Goal: Transaction & Acquisition: Purchase product/service

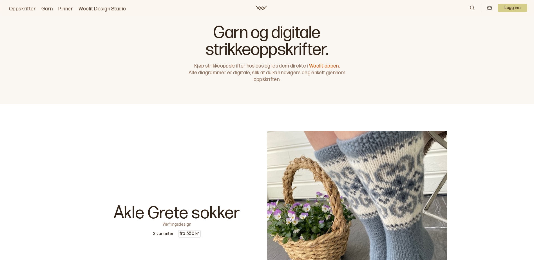
click at [46, 10] on link "Garn" at bounding box center [46, 9] width 11 height 8
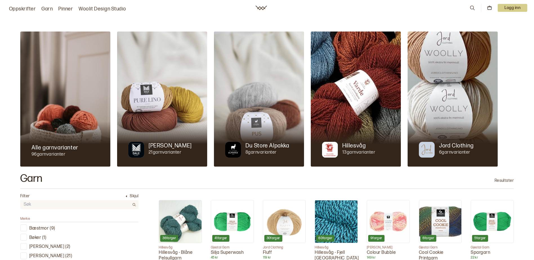
click at [160, 124] on div at bounding box center [162, 144] width 90 height 45
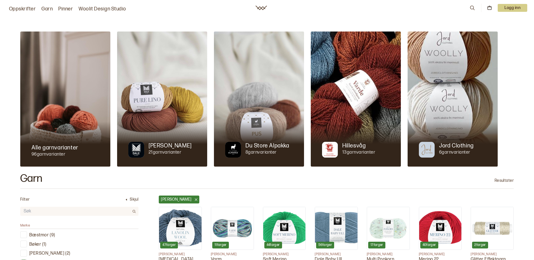
click at [265, 149] on p "Du Store Alpakka" at bounding box center [267, 146] width 44 height 8
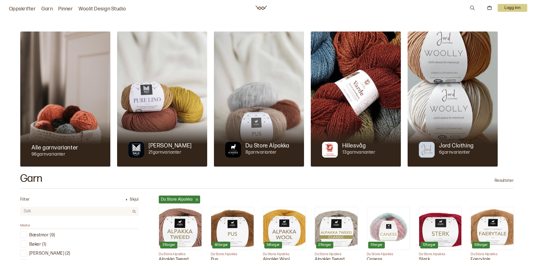
scroll to position [173, 0]
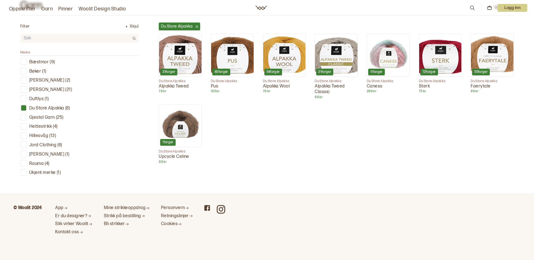
click at [36, 37] on input "text" at bounding box center [74, 38] width 109 height 8
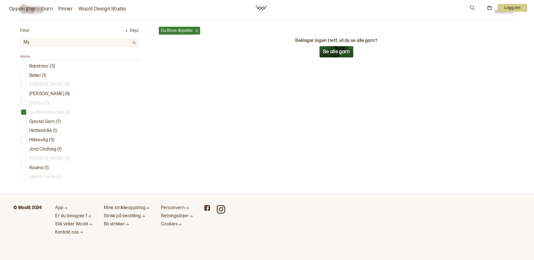
scroll to position [169, 0]
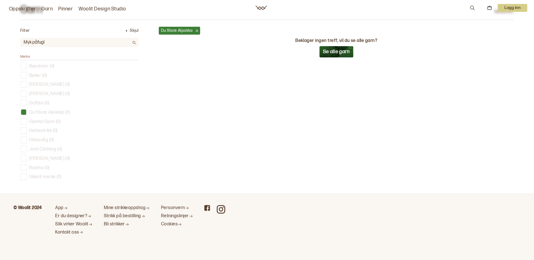
click at [31, 42] on input "Myk påfugl" at bounding box center [74, 43] width 109 height 8
type input "påfugl"
click at [134, 43] on icon at bounding box center [134, 42] width 3 height 3
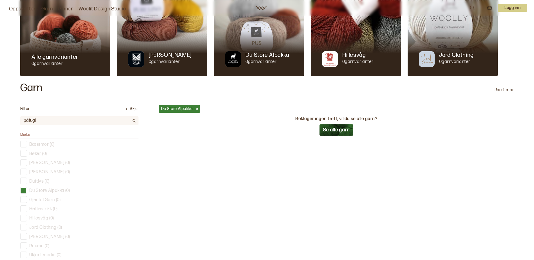
scroll to position [169, 0]
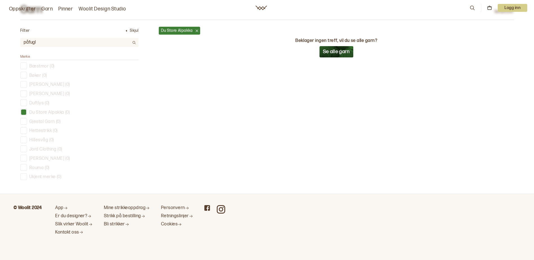
click at [336, 50] on button "Se alle garn" at bounding box center [336, 51] width 34 height 11
